Goal: Find specific fact: Find specific fact

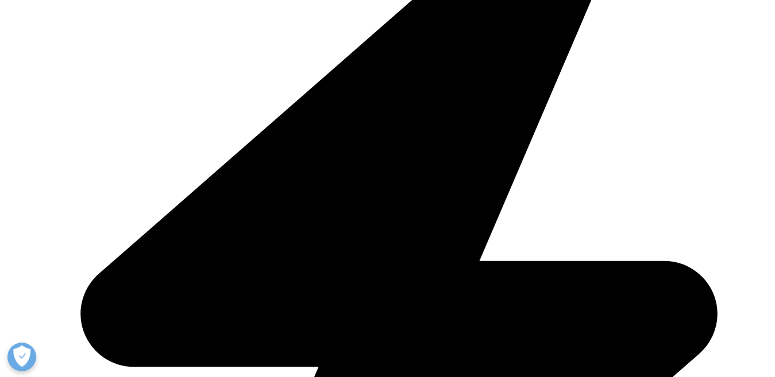
scroll to position [345, 0]
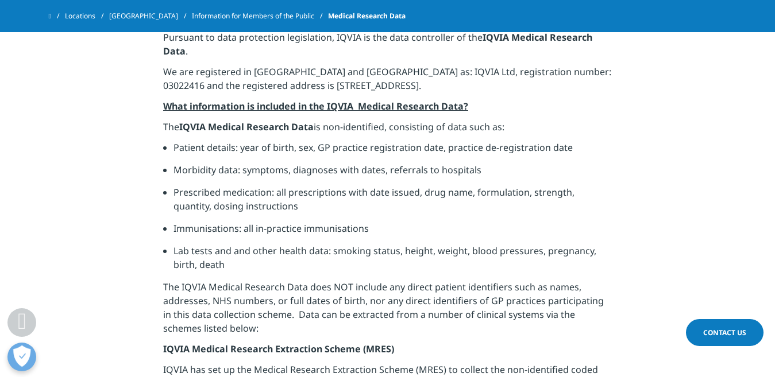
scroll to position [345, 0]
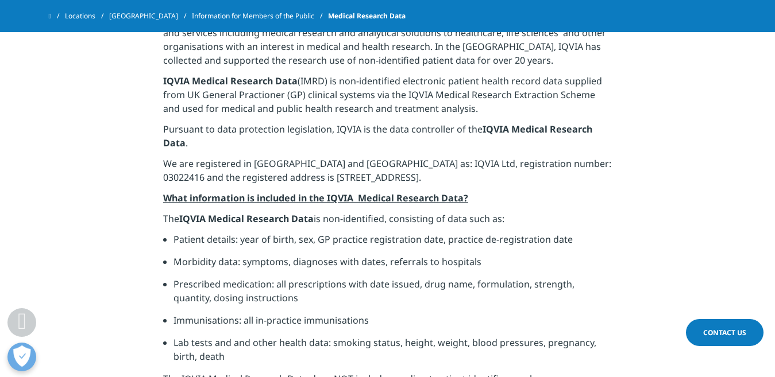
click at [415, 178] on p "We are registered in [GEOGRAPHIC_DATA] and [GEOGRAPHIC_DATA] as: IQVIA Ltd, reg…" at bounding box center [387, 174] width 448 height 34
copy p "Reading"
